Goal: Task Accomplishment & Management: Manage account settings

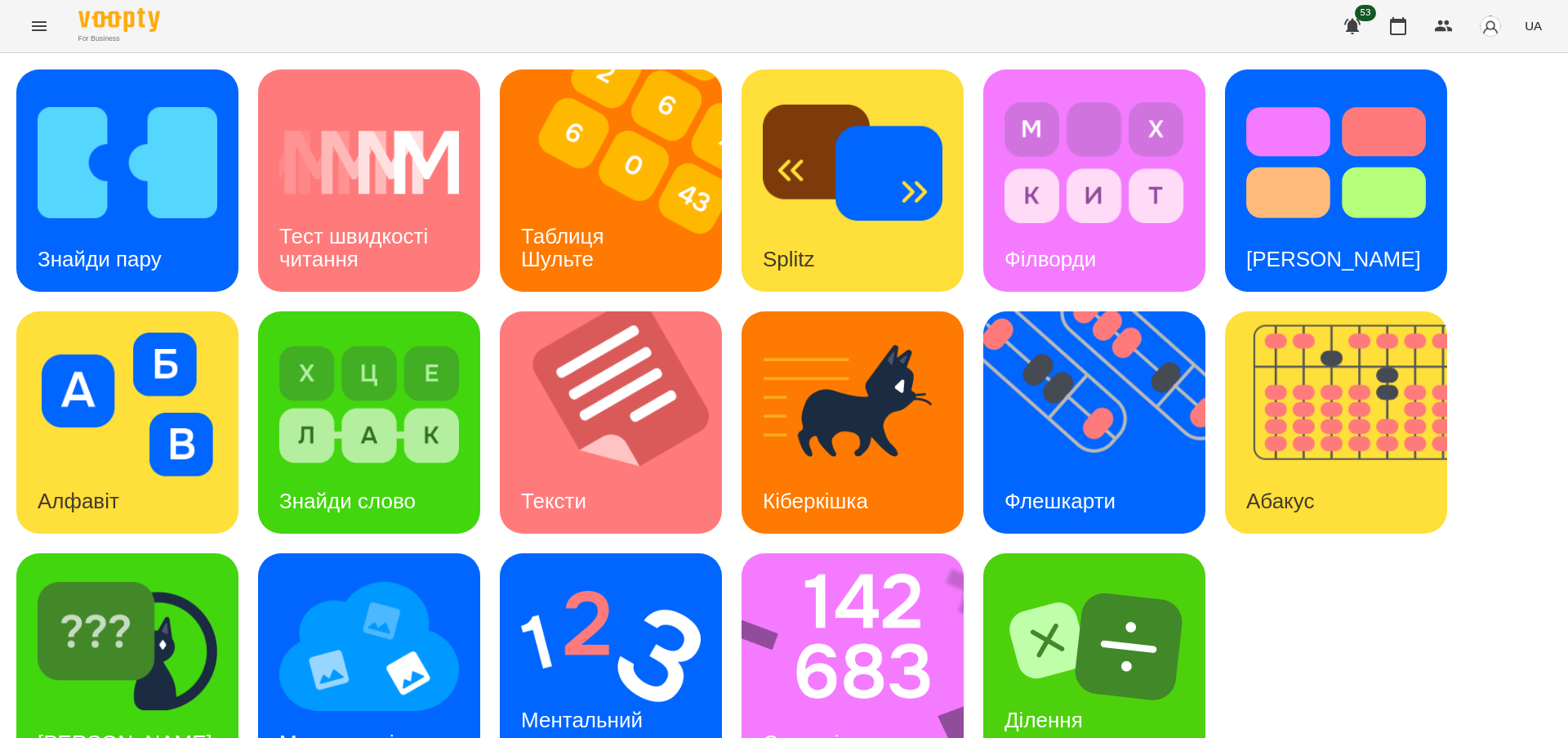
scroll to position [54, 0]
click at [818, 649] on img at bounding box center [863, 664] width 244 height 222
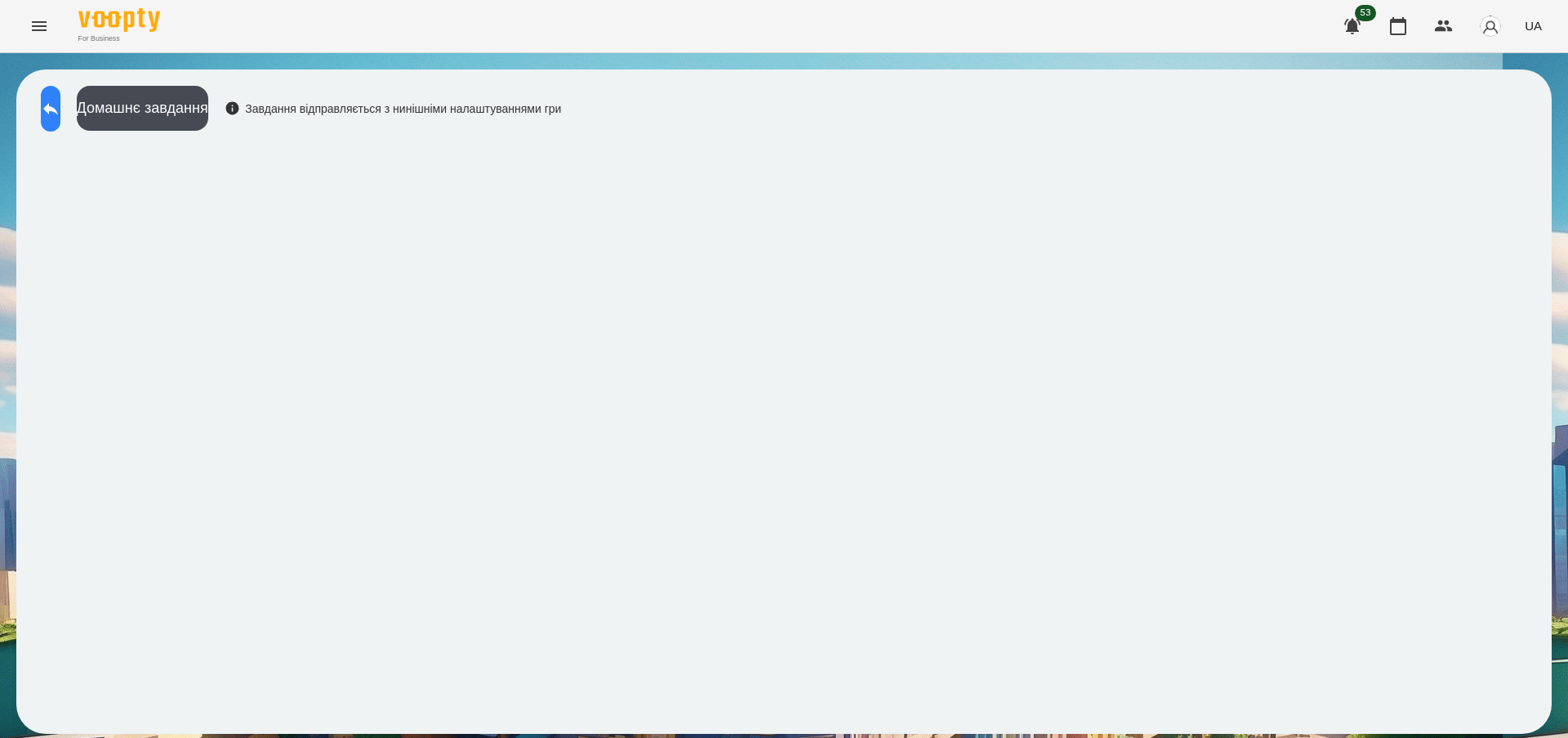
click at [58, 107] on icon at bounding box center [51, 108] width 15 height 12
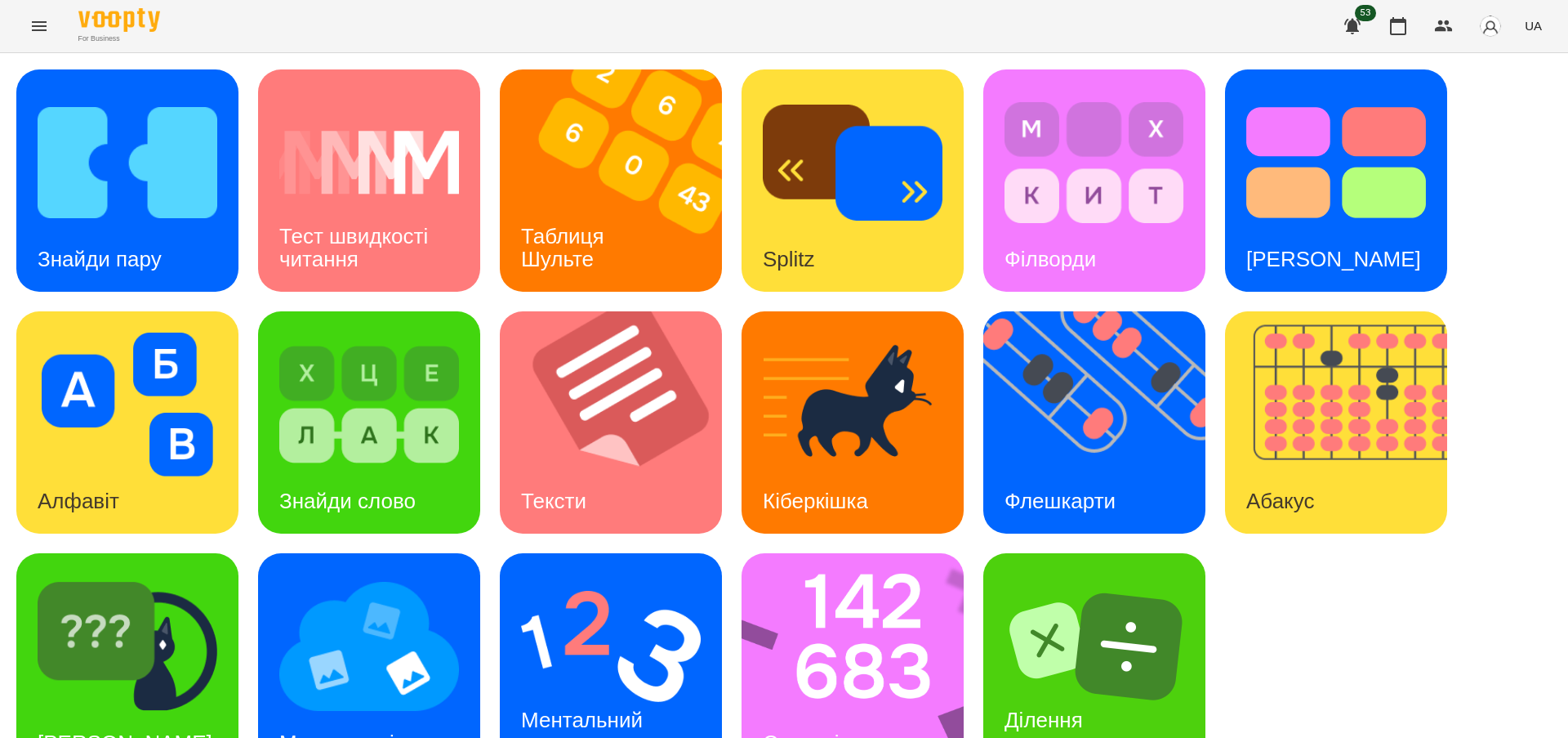
scroll to position [54, 0]
click at [1040, 469] on div "Флешкарти" at bounding box center [1060, 501] width 153 height 65
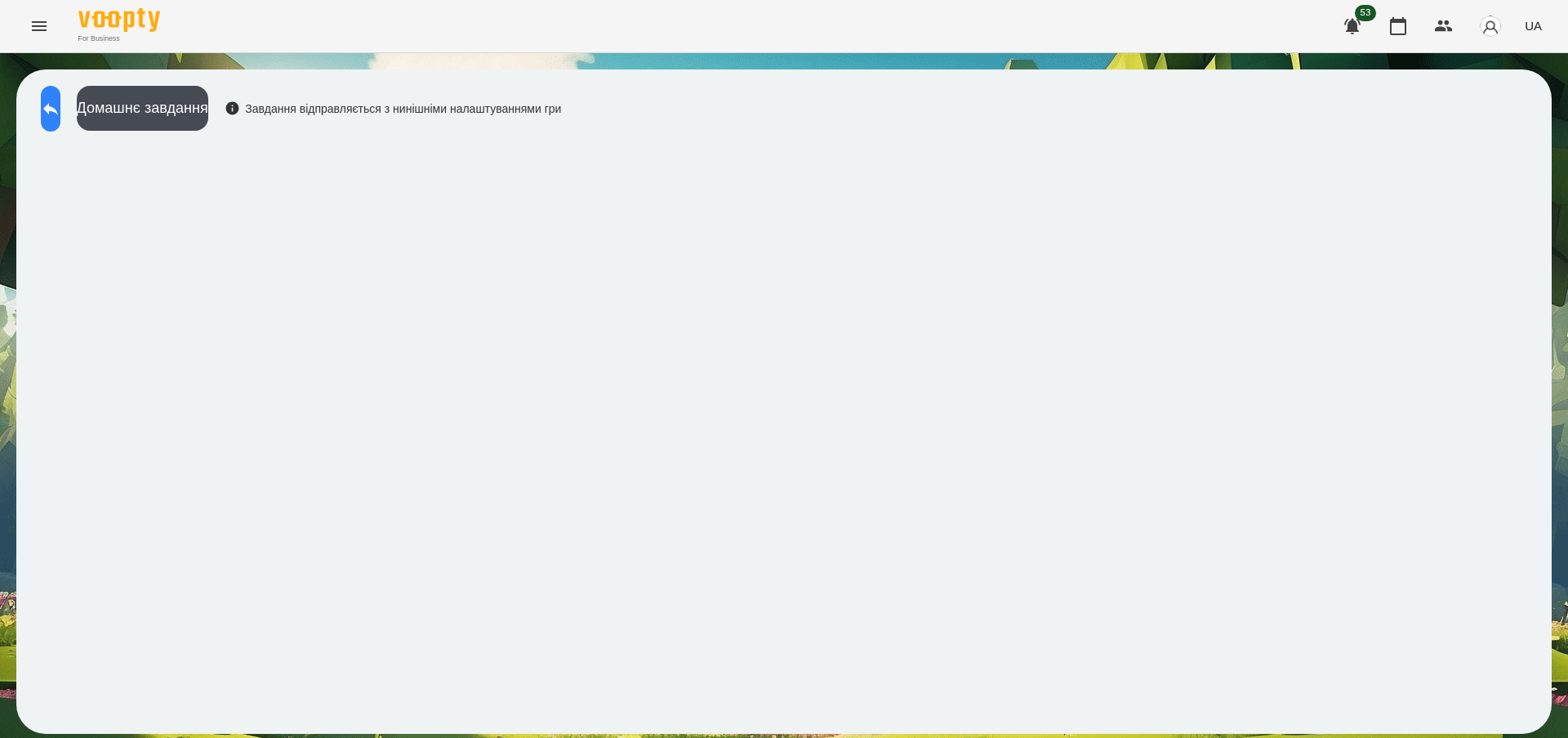
click at [60, 104] on icon at bounding box center [50, 108] width 20 height 20
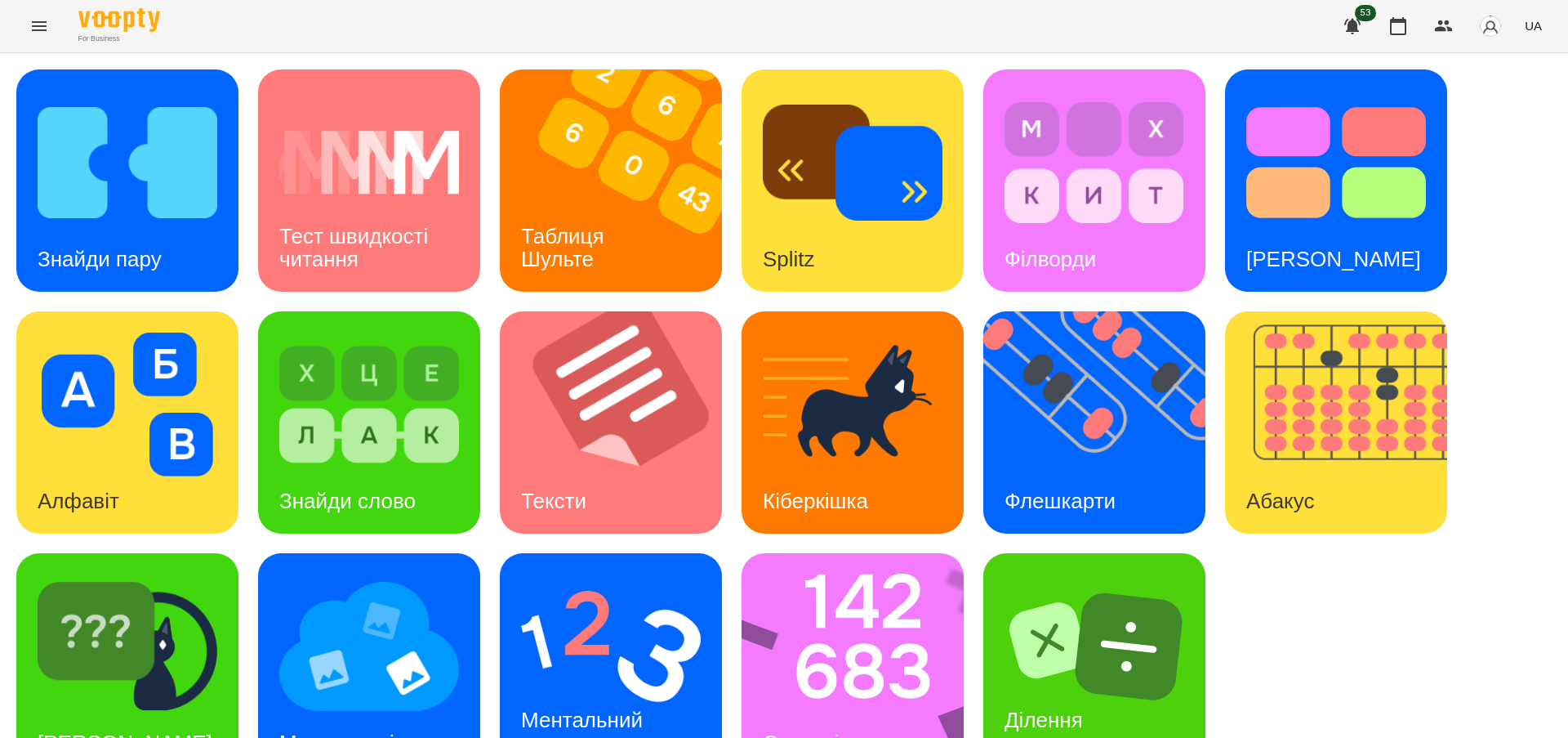
scroll to position [54, 0]
click at [157, 632] on img at bounding box center [127, 646] width 180 height 144
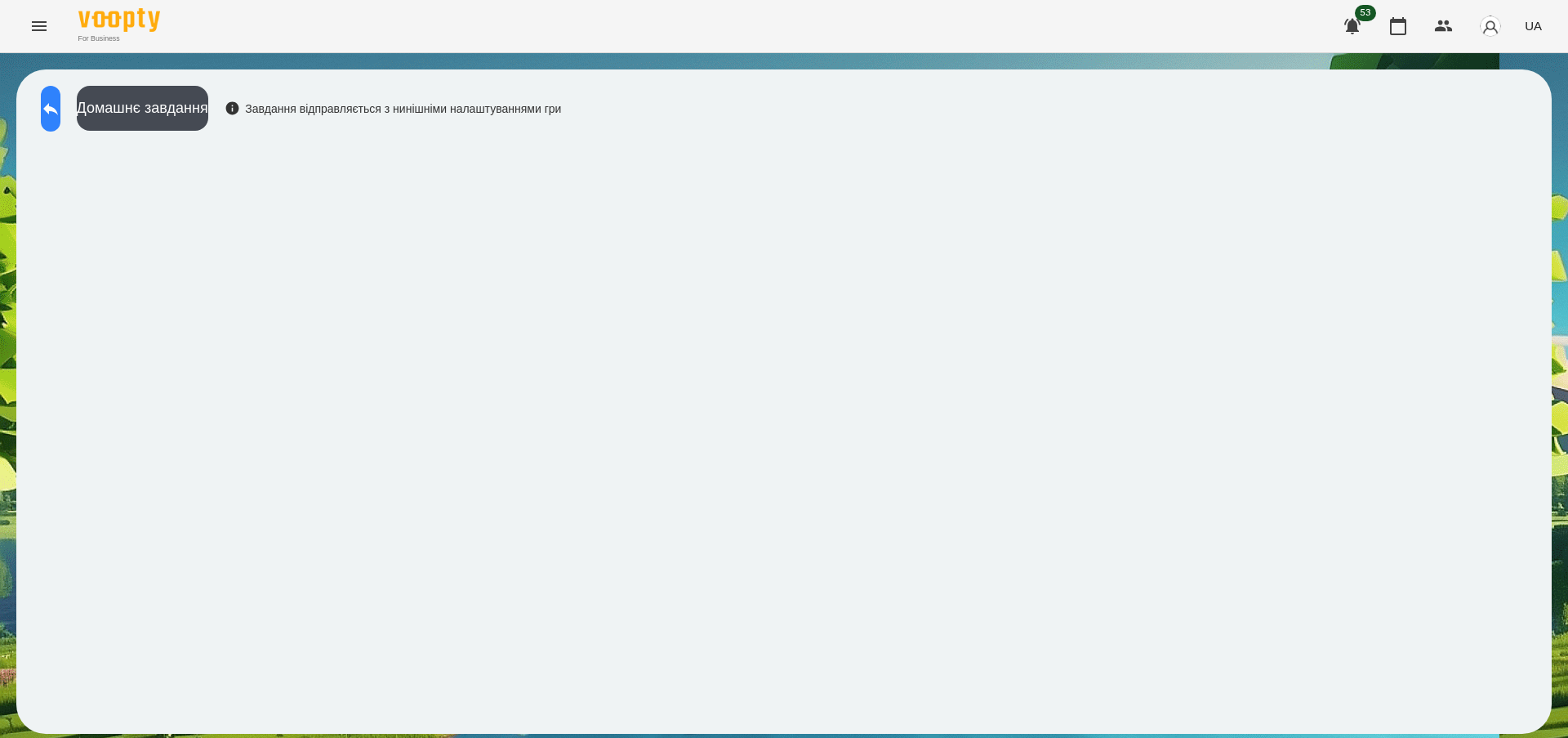
click at [59, 110] on icon at bounding box center [50, 108] width 20 height 20
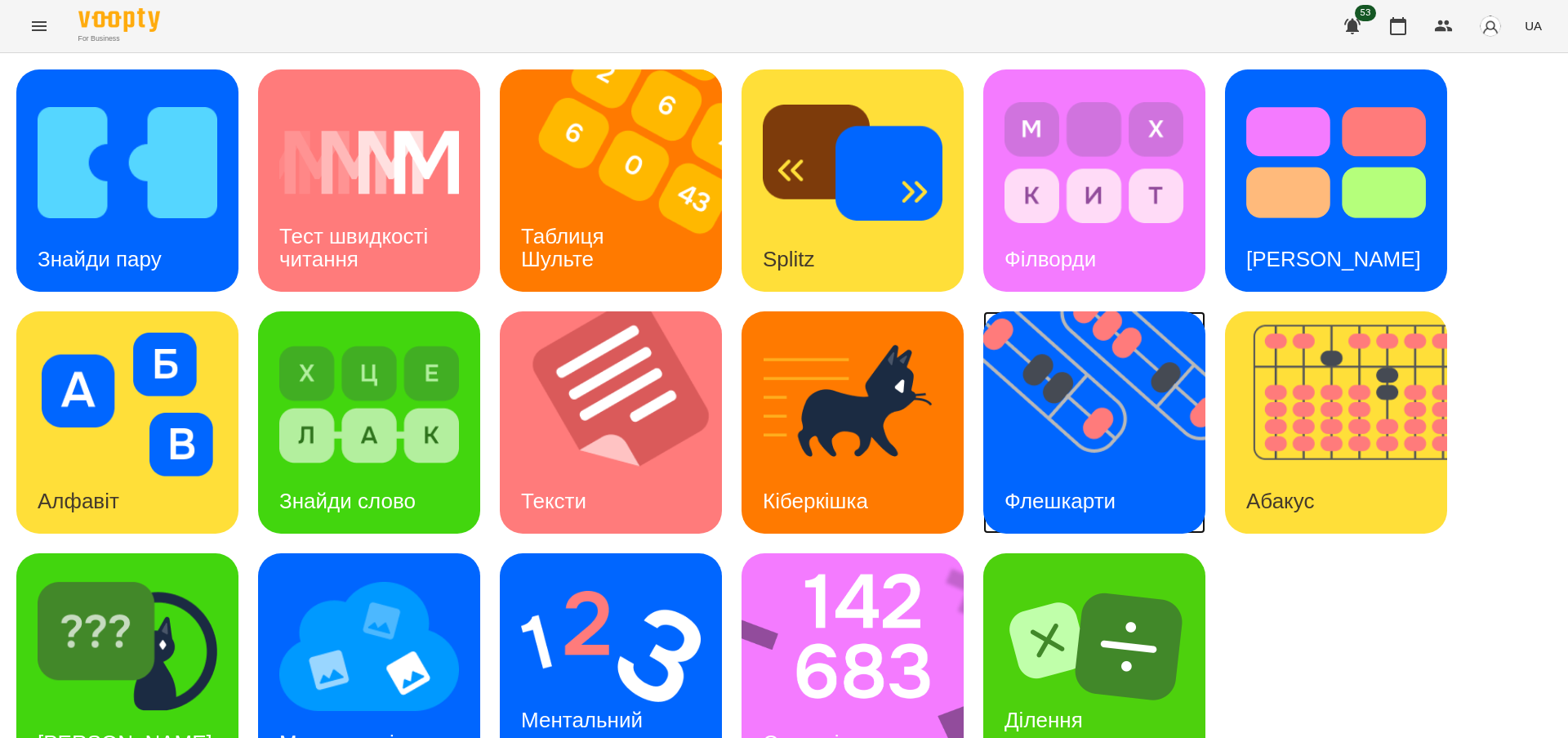
click at [1030, 501] on h3 "Флешкарти" at bounding box center [1060, 501] width 111 height 24
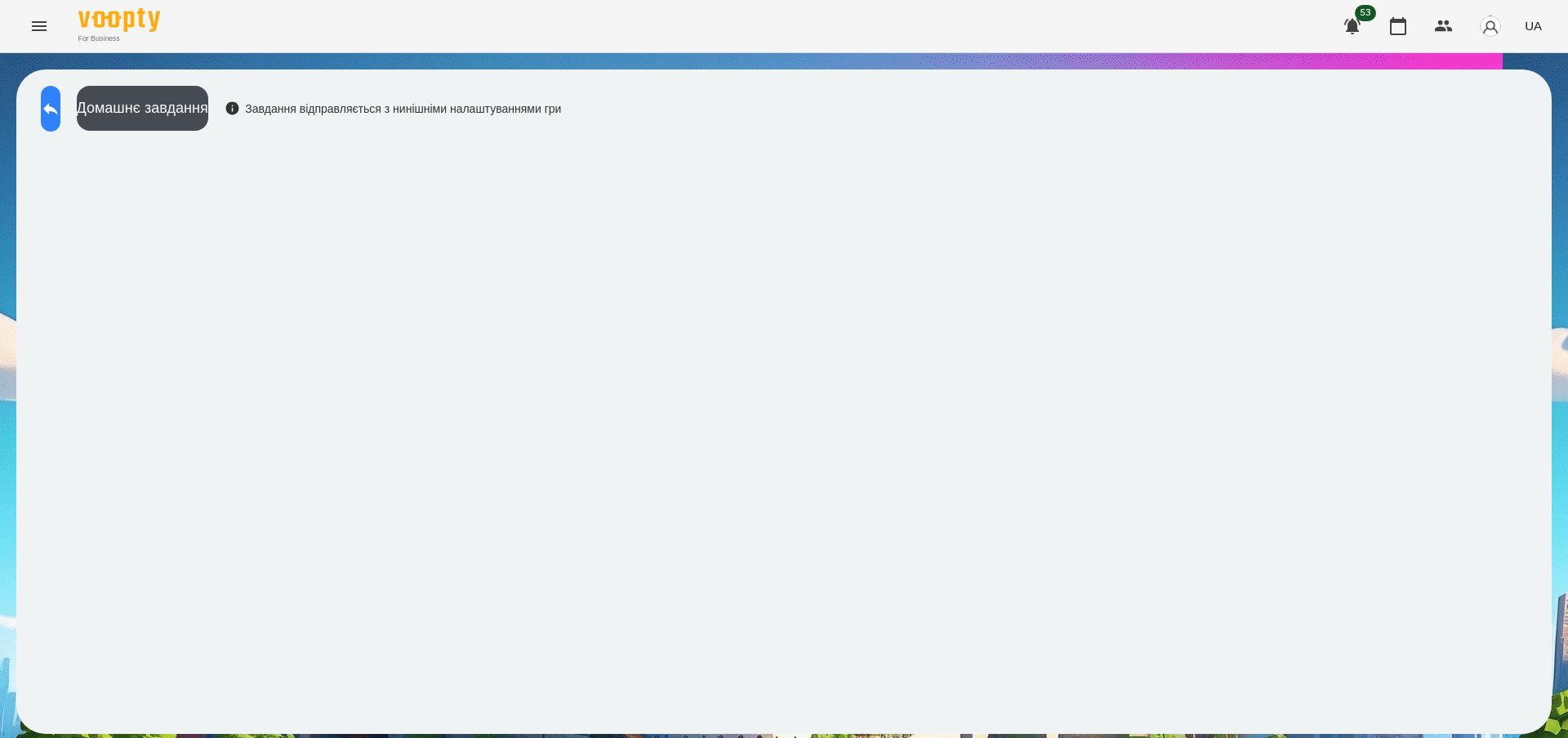
click at [58, 109] on icon at bounding box center [51, 108] width 15 height 12
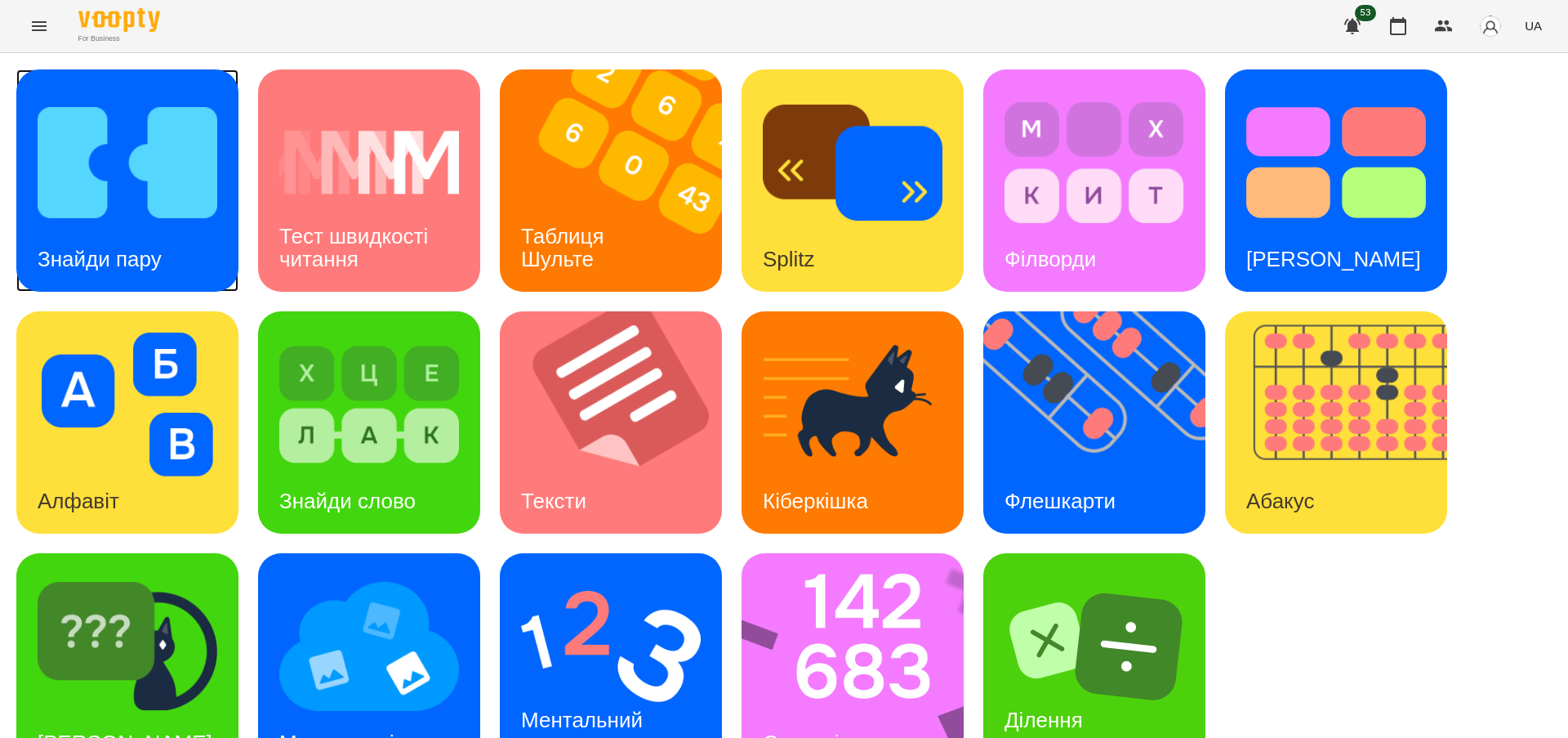
click at [156, 202] on img at bounding box center [127, 162] width 180 height 144
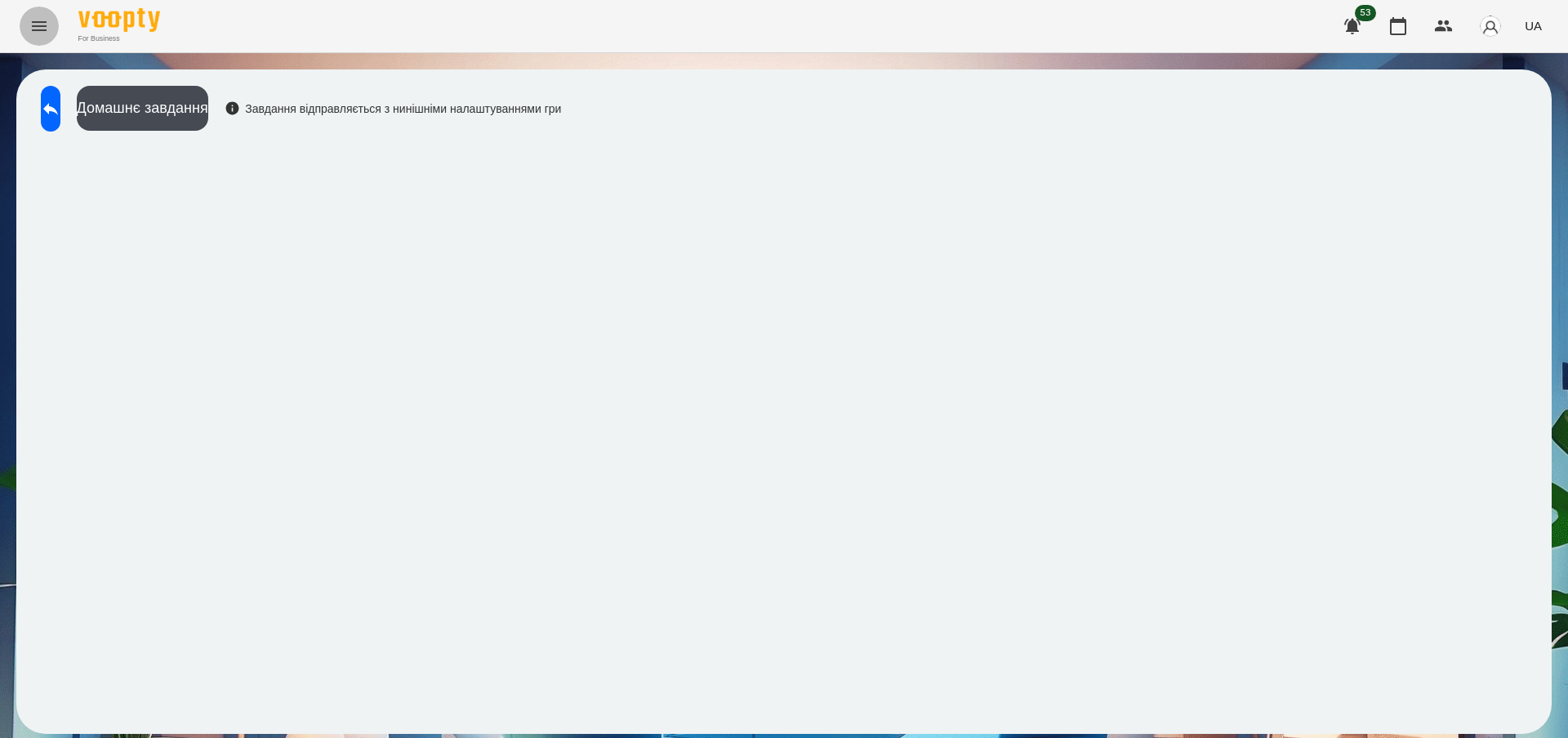
click at [38, 23] on icon "Menu" at bounding box center [39, 25] width 20 height 20
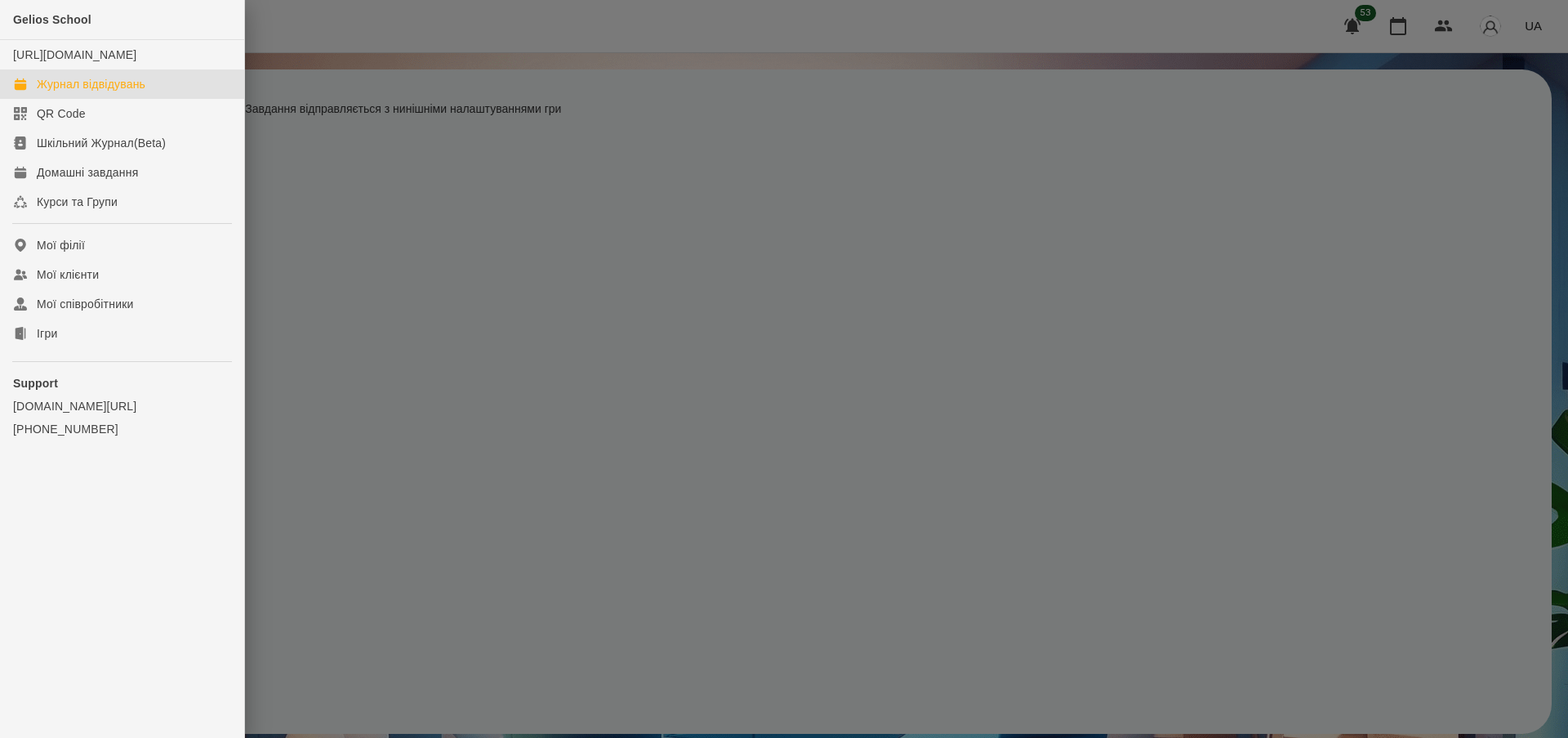
click at [79, 92] on div "Журнал відвідувань" at bounding box center [90, 84] width 108 height 16
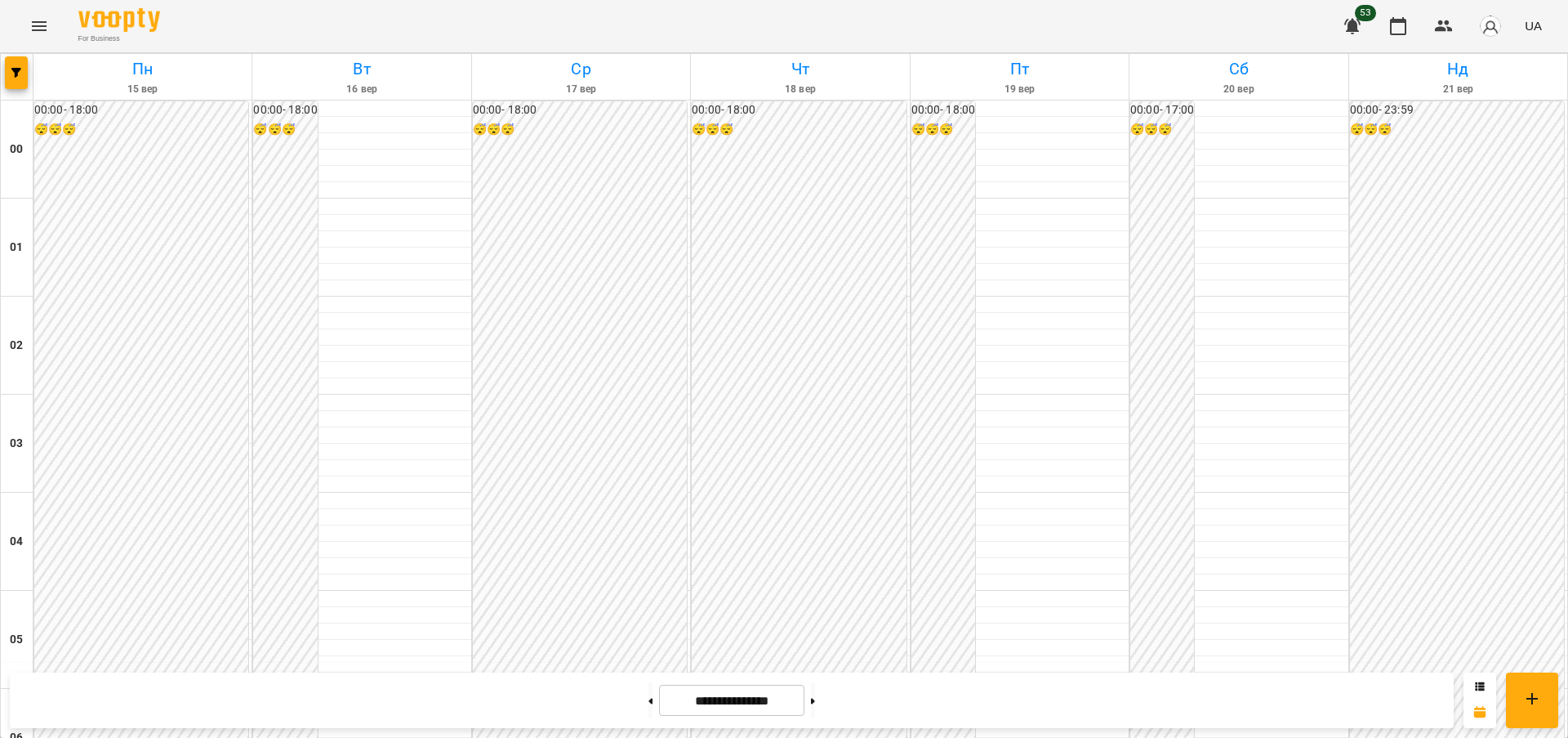
scroll to position [1609, 0]
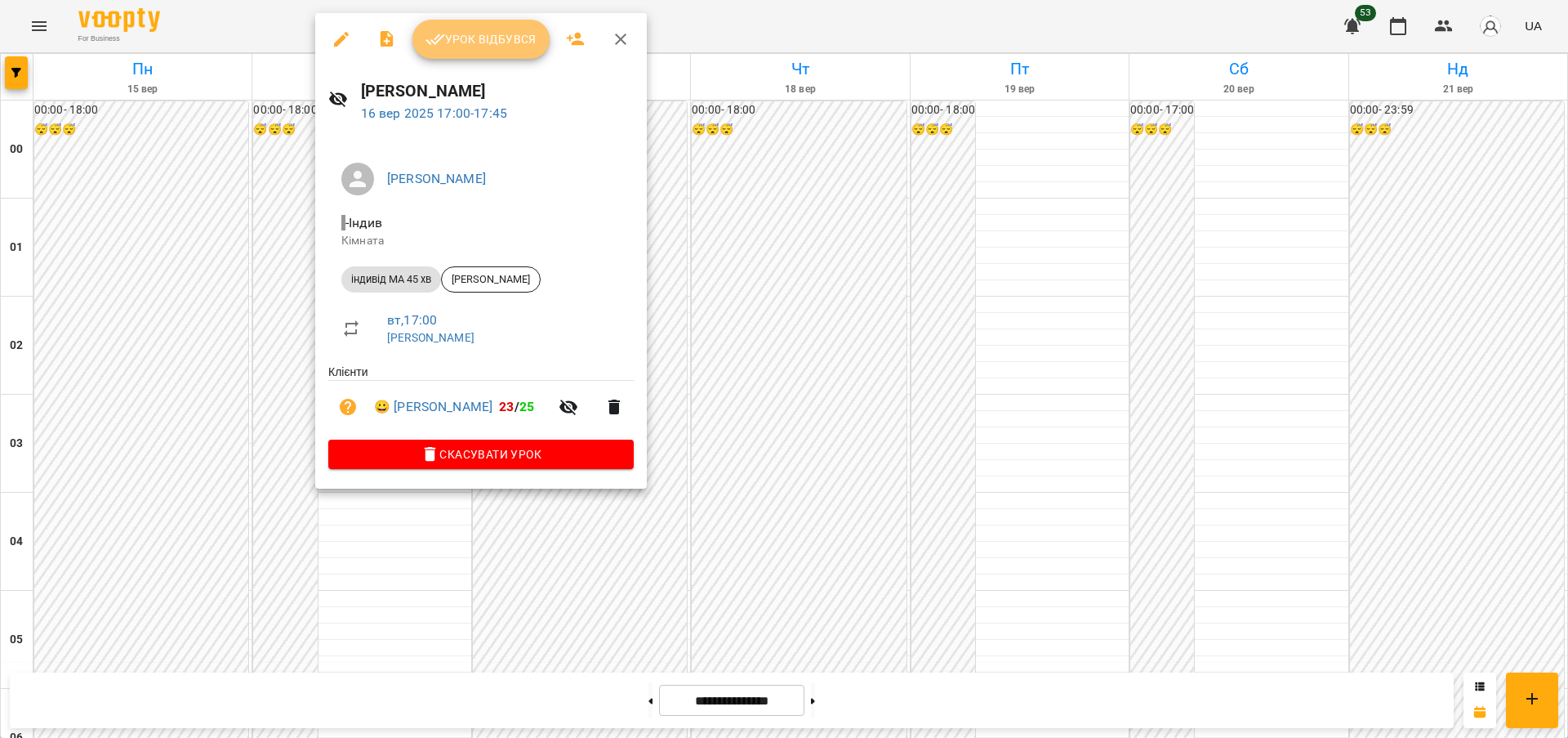
click at [491, 46] on span "Урок відбувся" at bounding box center [481, 39] width 111 height 20
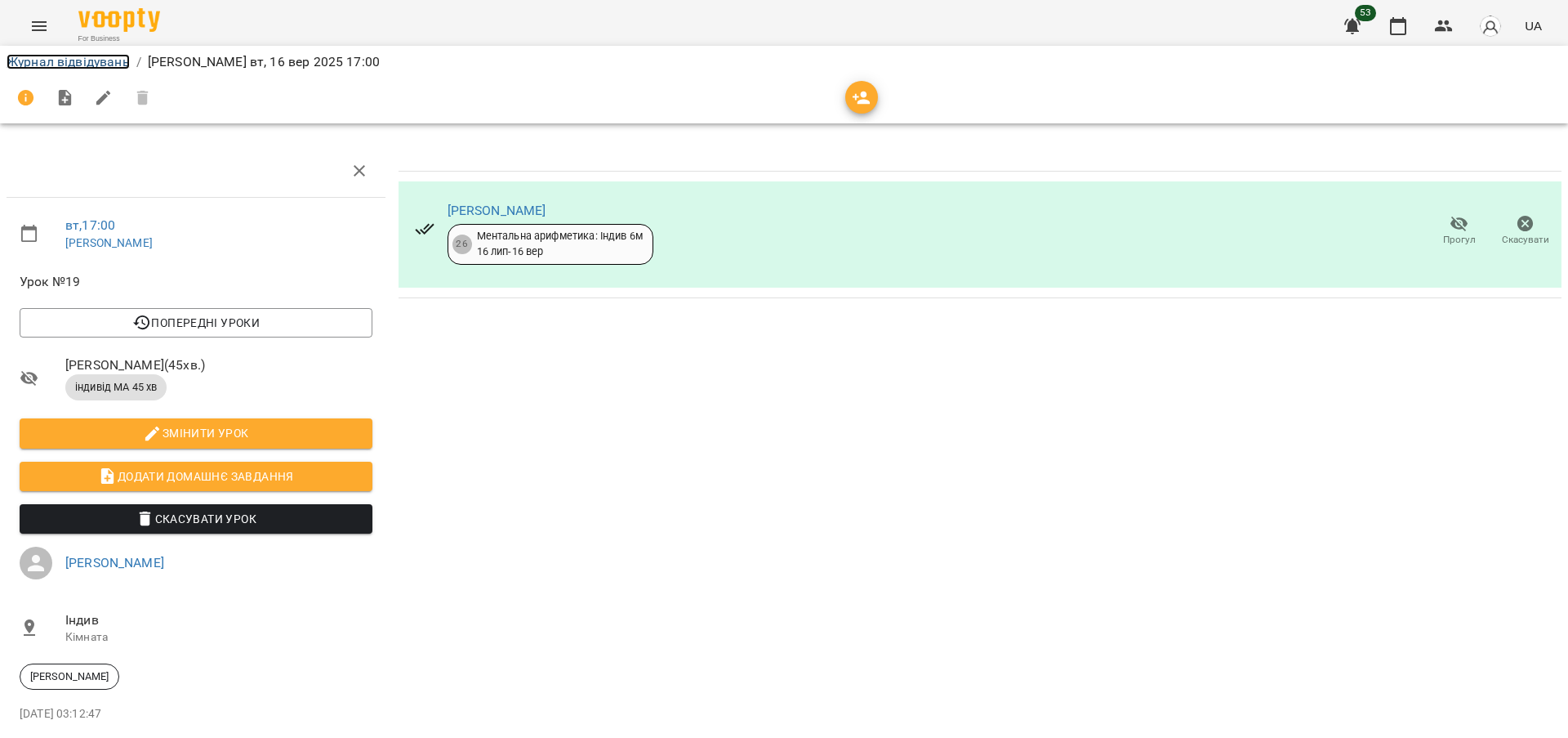
click at [80, 61] on link "Журнал відвідувань" at bounding box center [68, 61] width 123 height 15
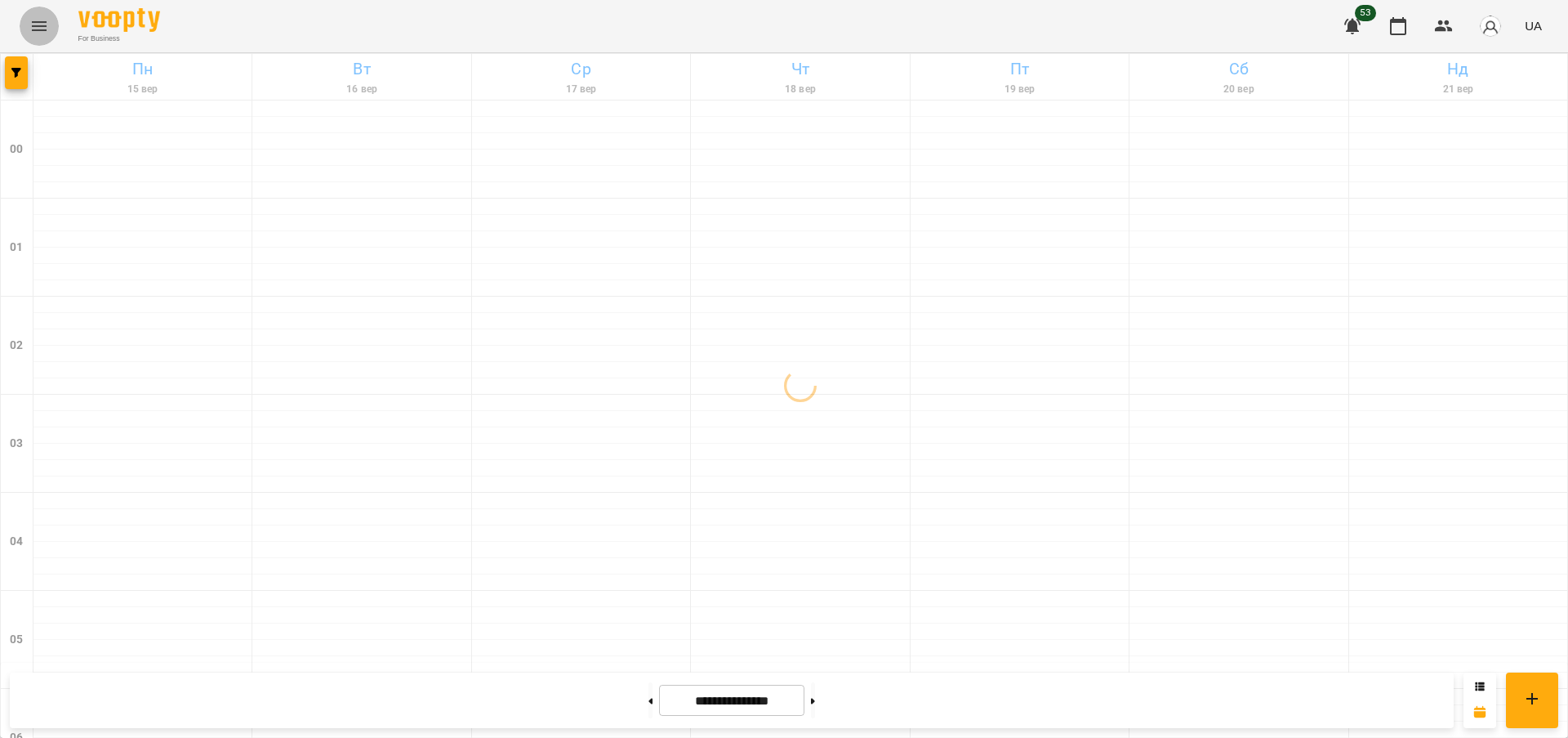
click at [42, 29] on icon "Menu" at bounding box center [40, 26] width 15 height 9
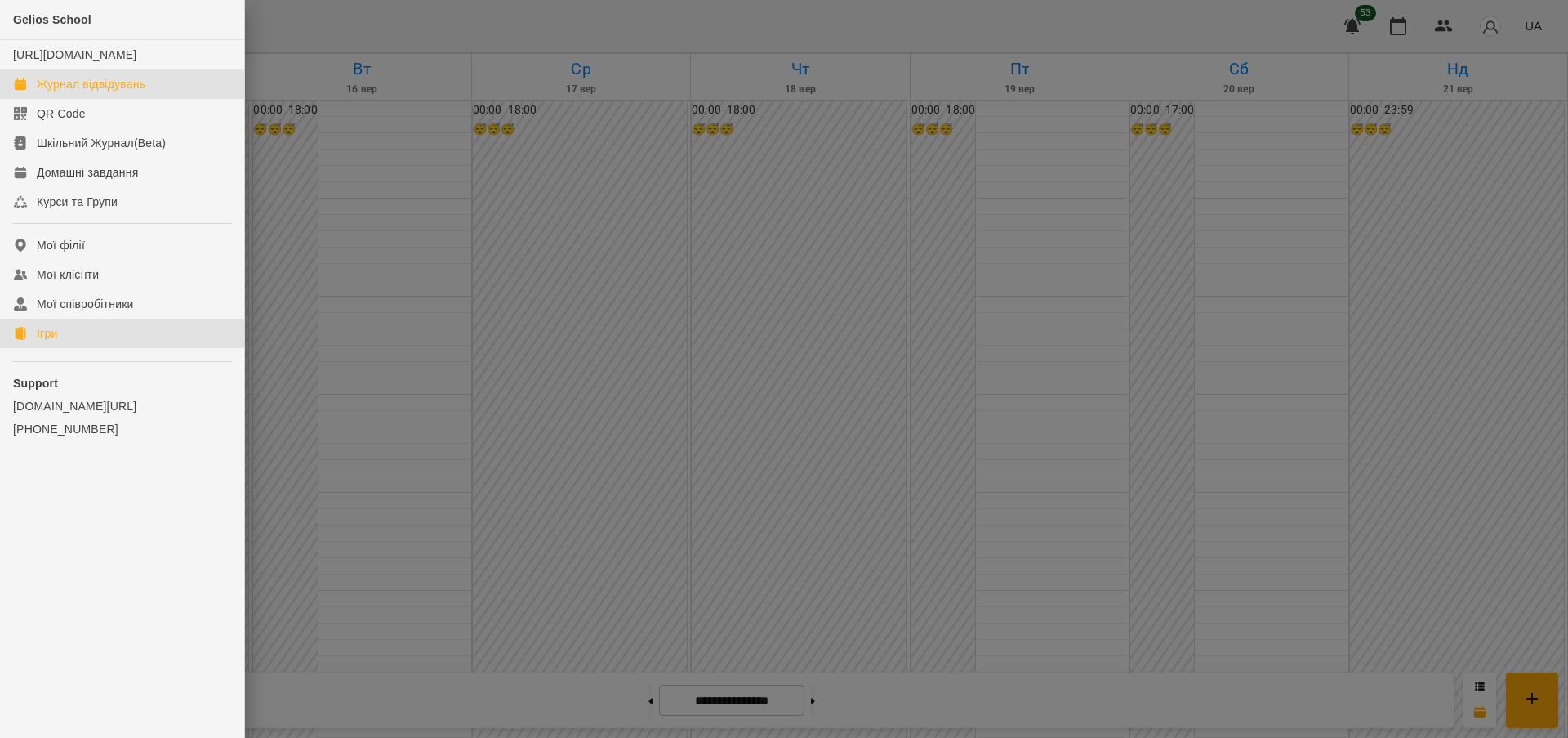
click at [63, 348] on link "Ігри" at bounding box center [121, 332] width 244 height 29
